Goal: Obtain resource: Obtain resource

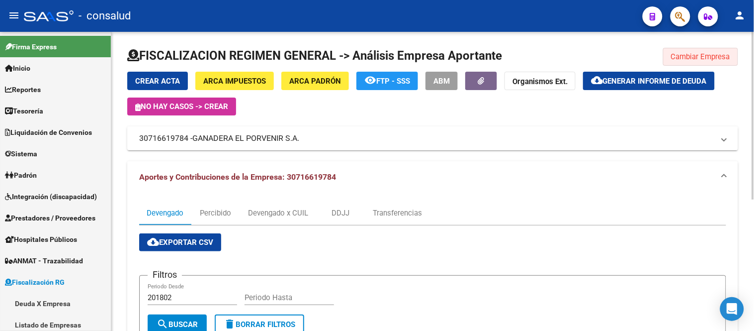
click at [718, 60] on span "Cambiar Empresa" at bounding box center [700, 56] width 59 height 9
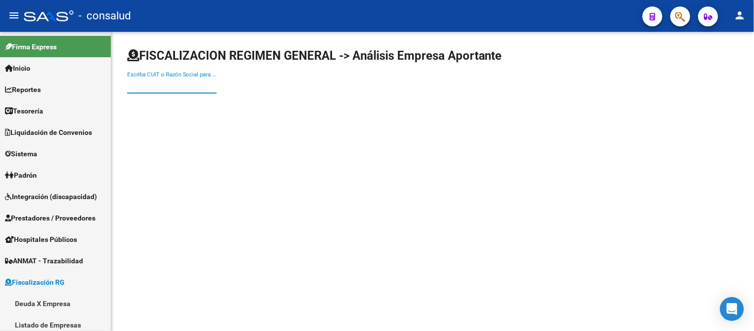
click at [129, 82] on input "Escriba CUIT o Razón Social para buscar" at bounding box center [171, 85] width 89 height 9
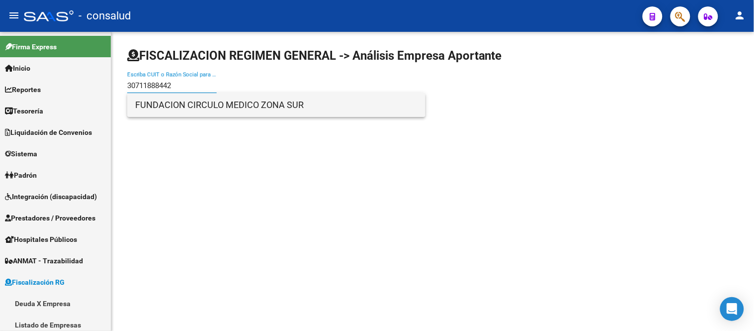
type input "30711888442"
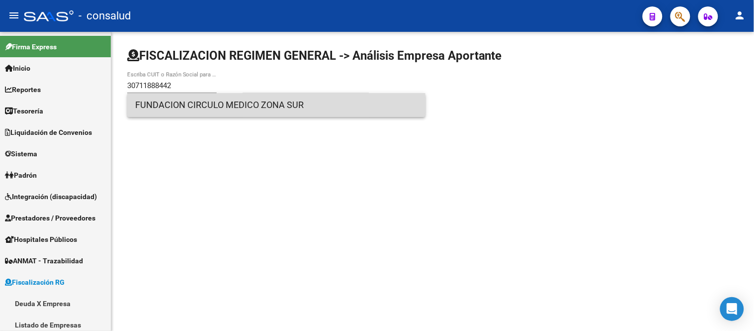
click at [271, 113] on span "FUNDACION CIRCULO MEDICO ZONA SUR" at bounding box center [276, 105] width 282 height 24
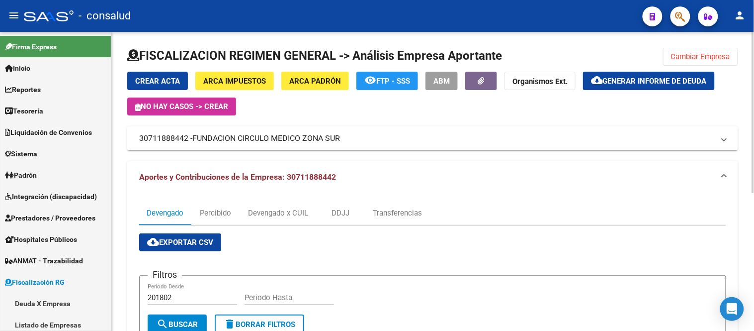
click at [656, 80] on span "Generar informe de deuda" at bounding box center [655, 81] width 104 height 9
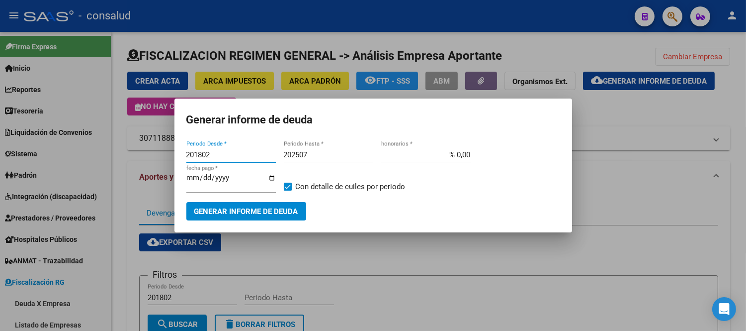
drag, startPoint x: 216, startPoint y: 156, endPoint x: 112, endPoint y: 143, distance: 104.2
click at [110, 146] on div "Generar informe de deuda 201802 Periodo Desde * 202507 Periodo Hasta * % 0,00 h…" at bounding box center [373, 165] width 746 height 331
type input "202504"
type input "202508"
type input "% 10,00"
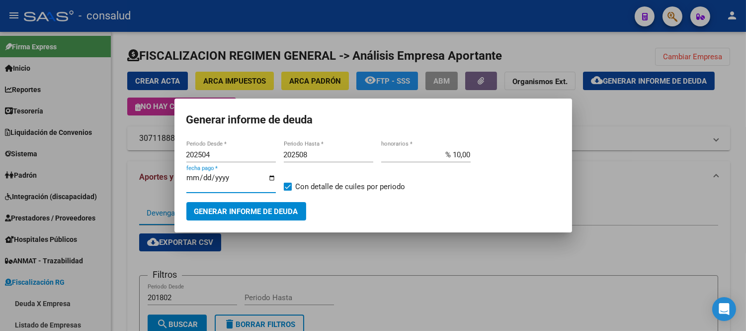
click at [234, 211] on span "Generar informe de deuda" at bounding box center [246, 211] width 104 height 9
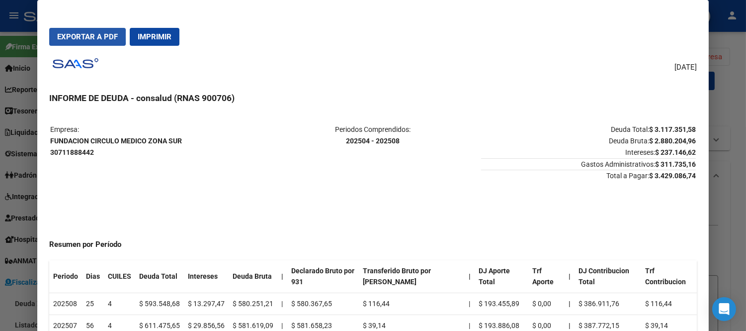
click at [70, 36] on span "Exportar a PDF" at bounding box center [87, 36] width 61 height 9
